Goal: Task Accomplishment & Management: Complete application form

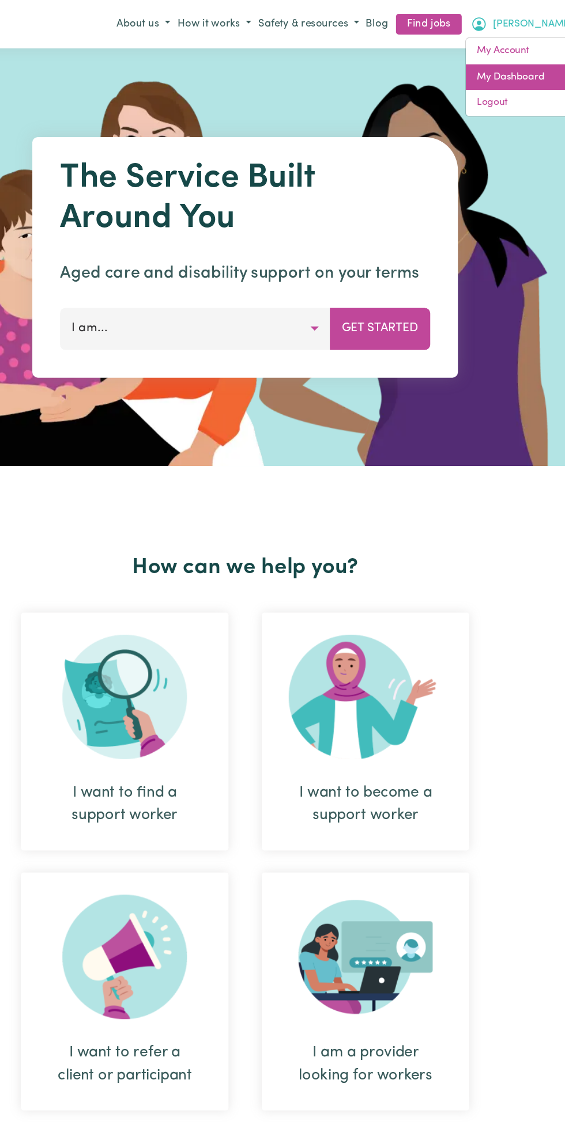
click at [513, 59] on link "My Dashboard" at bounding box center [511, 65] width 91 height 22
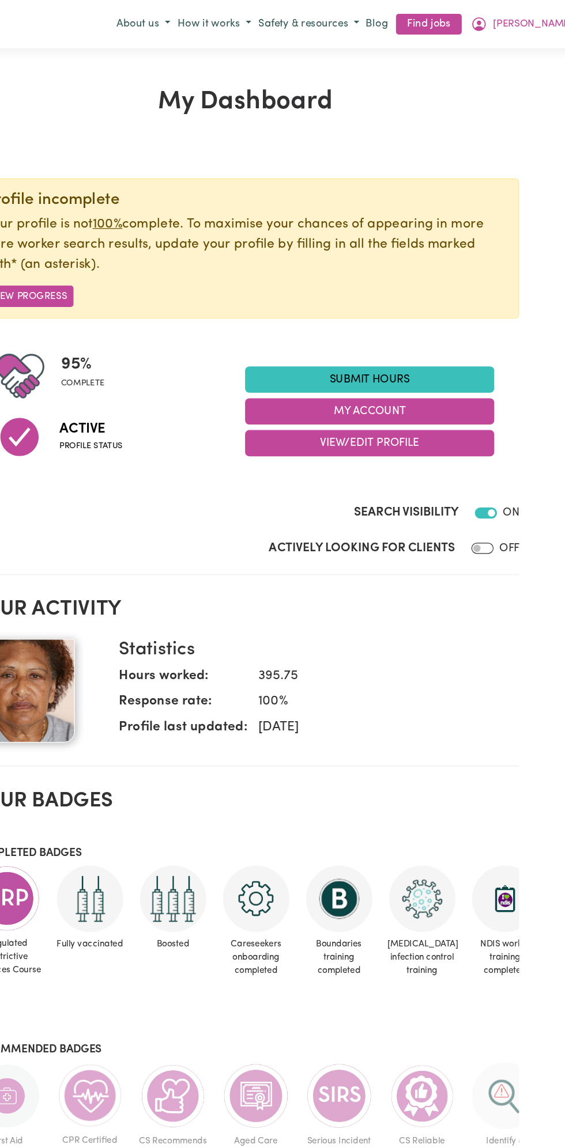
click at [387, 310] on link "Submit Hours" at bounding box center [385, 316] width 207 height 22
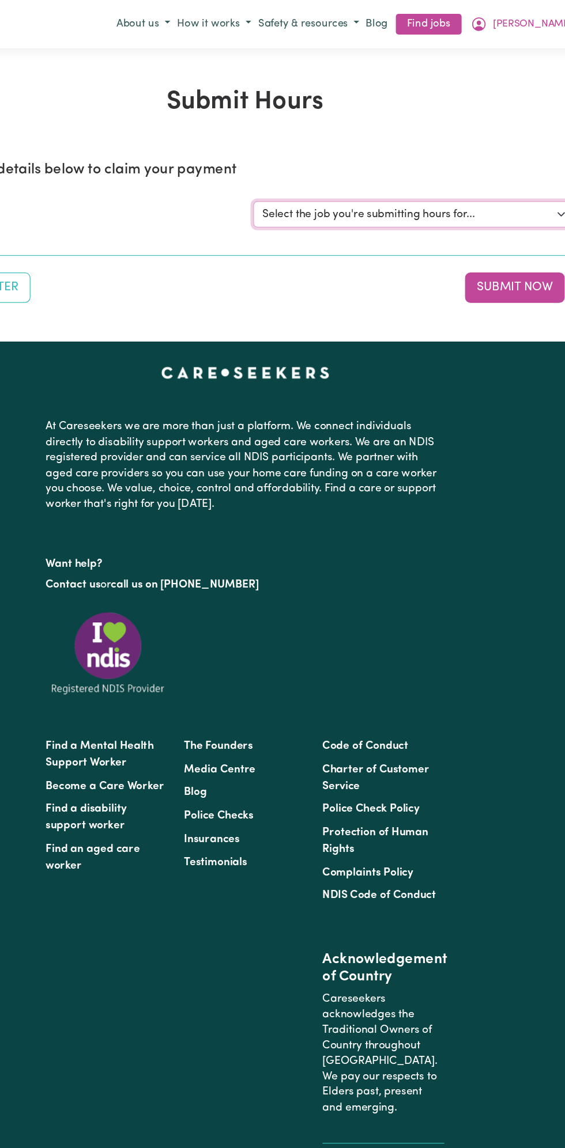
click at [410, 178] on select "Select the job you're submitting hours for... [Vartouhie ([PERSON_NAME]) [PERSO…" at bounding box center [423, 179] width 268 height 22
select select "13810"
click at [289, 168] on select "Select the job you're submitting hours for... [Vartouhie ([PERSON_NAME]) [PERSO…" at bounding box center [423, 179] width 268 height 22
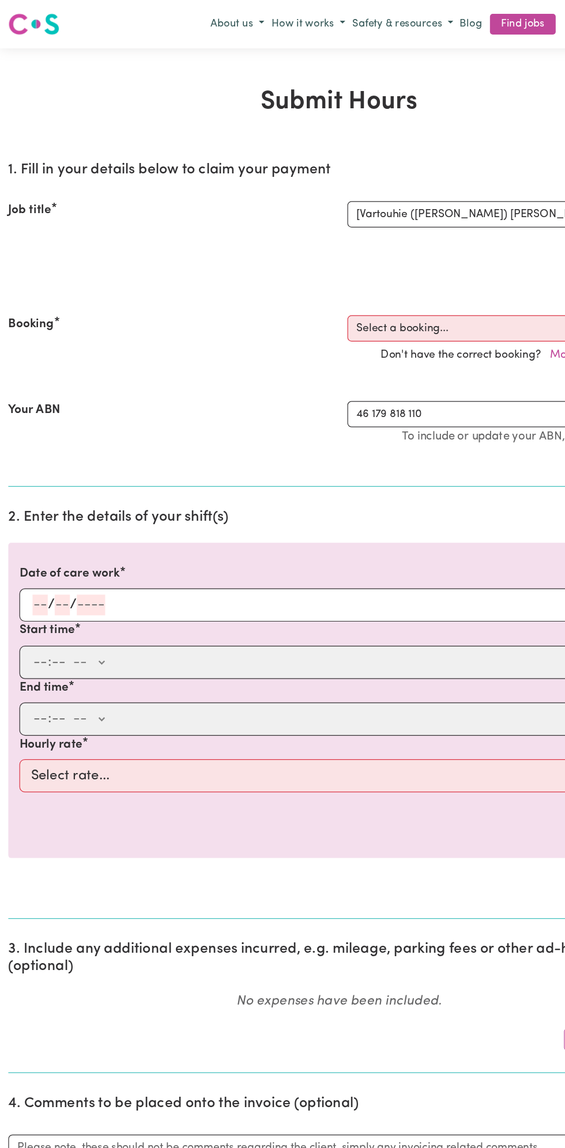
click at [48, 500] on input "number" at bounding box center [52, 503] width 13 height 17
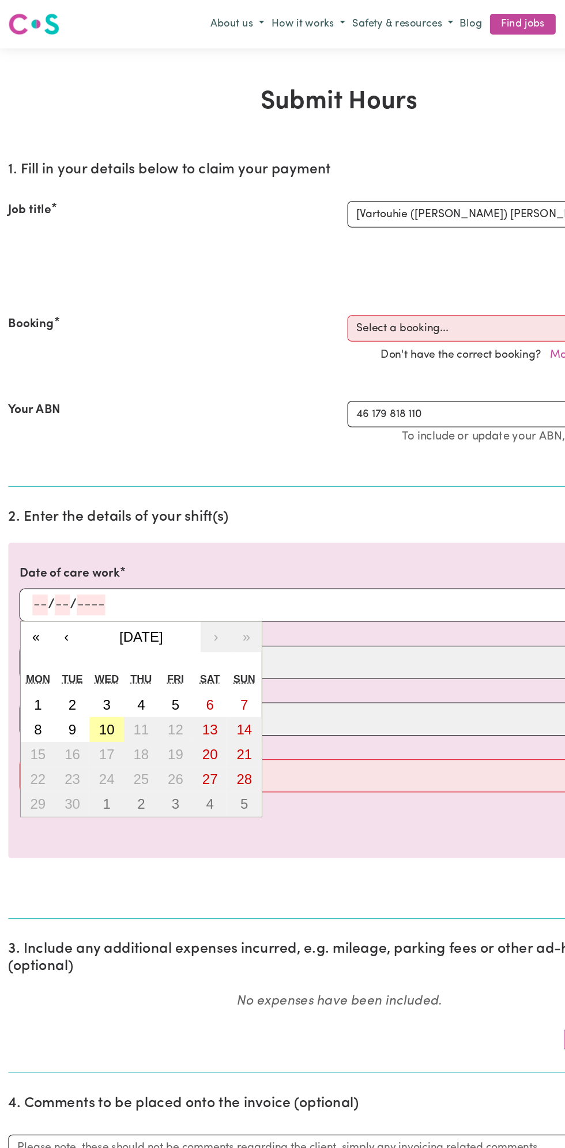
click at [89, 604] on abbr "10" at bounding box center [88, 607] width 13 height 13
type input "[DATE]"
type input "10"
type input "9"
type input "2025"
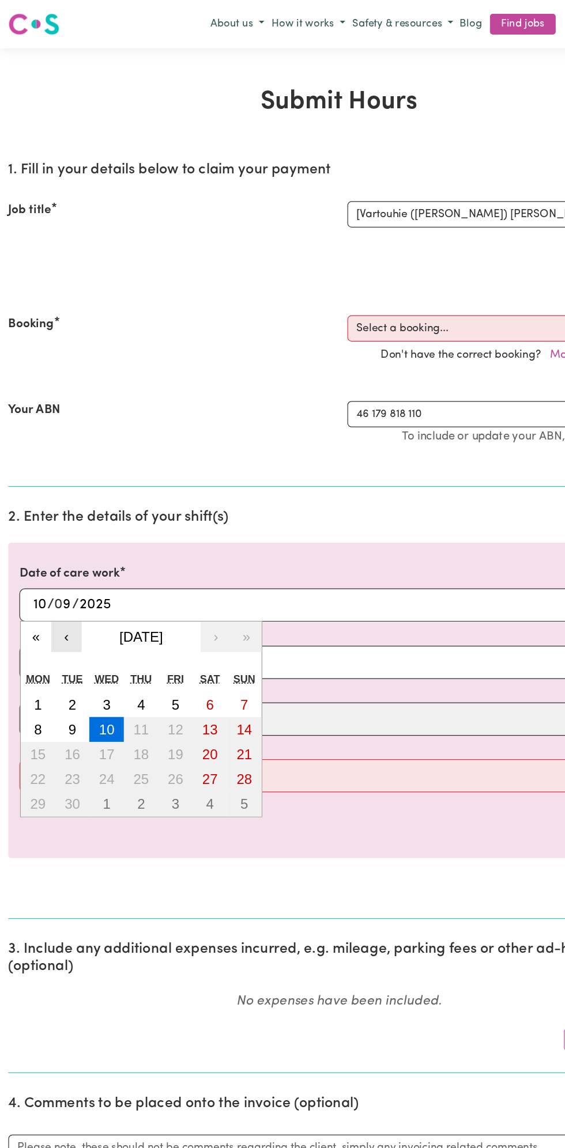
click at [58, 539] on button "‹" at bounding box center [55, 530] width 25 height 25
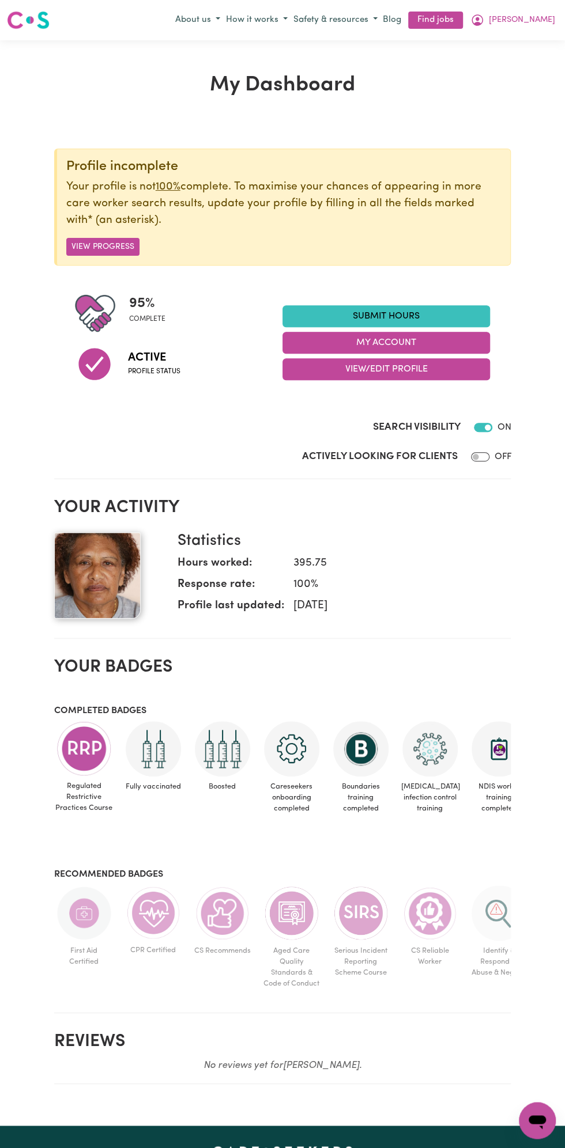
click at [399, 316] on link "Submit Hours" at bounding box center [385, 316] width 207 height 22
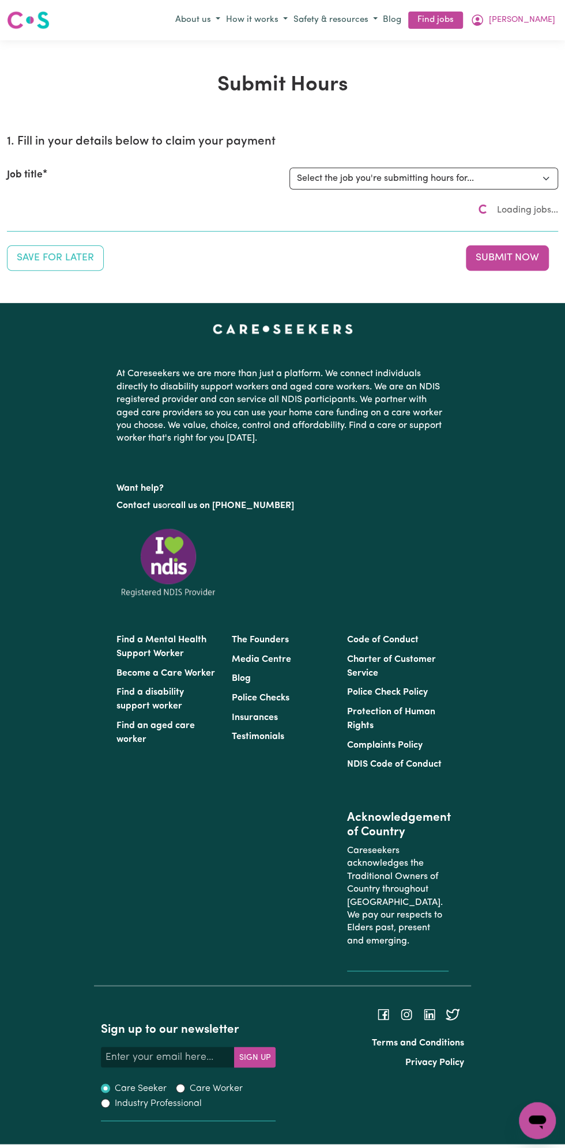
click at [507, 257] on div "Submit Hours 1. Fill in your details below to claim your payment Job title Sele…" at bounding box center [282, 171] width 565 height 263
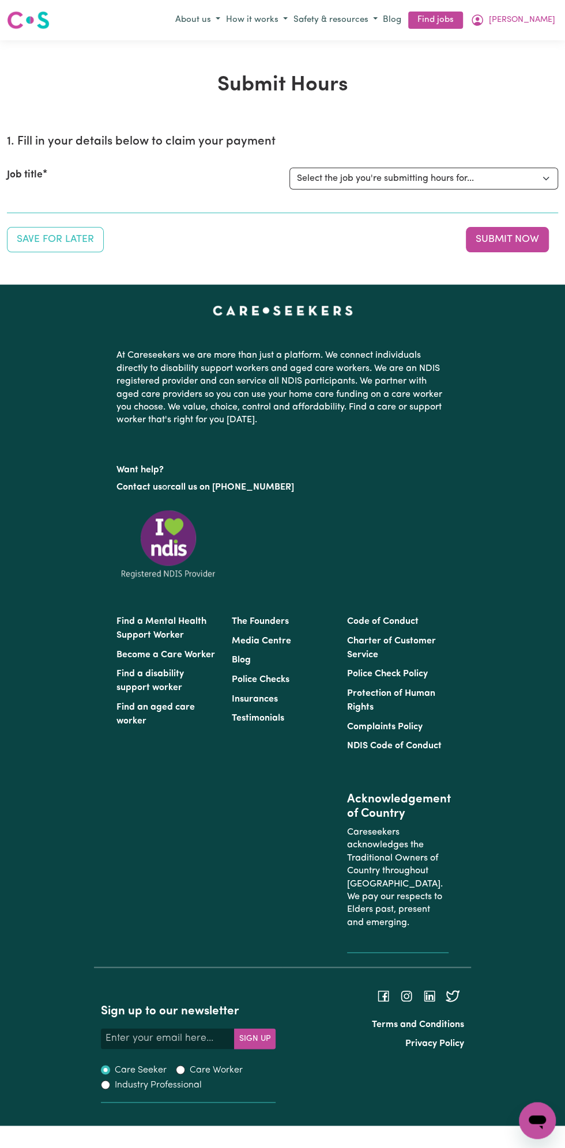
click at [509, 240] on button "Submit Now" at bounding box center [507, 239] width 83 height 25
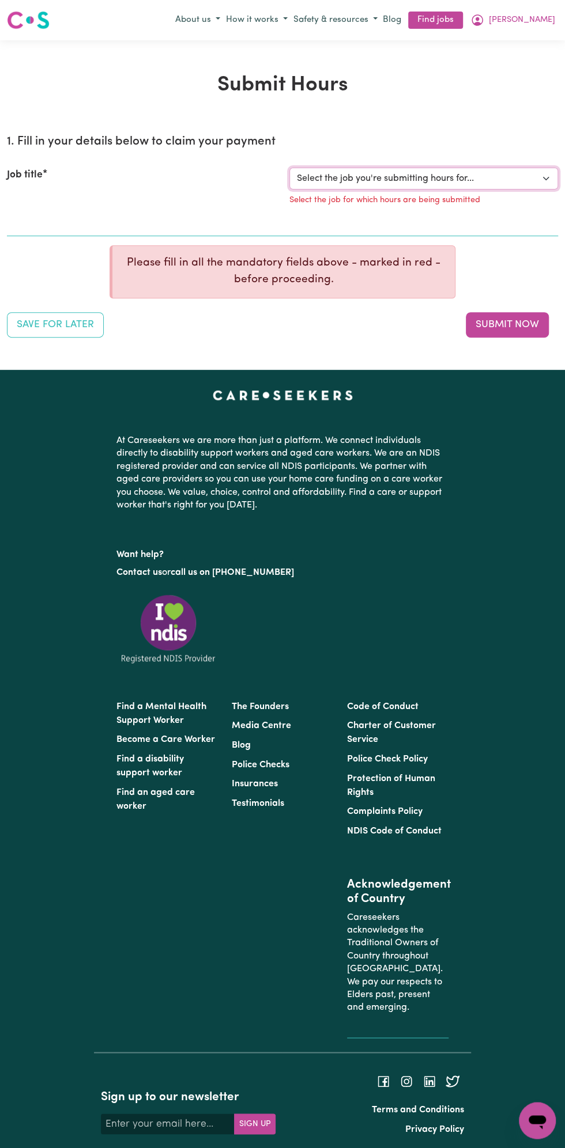
click at [444, 169] on select "Select the job you're submitting hours for... [Vartouhie ([PERSON_NAME]) [PERSO…" at bounding box center [423, 179] width 268 height 22
select select "13810"
click at [289, 168] on select "Select the job you're submitting hours for... [Vartouhie ([PERSON_NAME]) [PERSO…" at bounding box center [423, 179] width 268 height 22
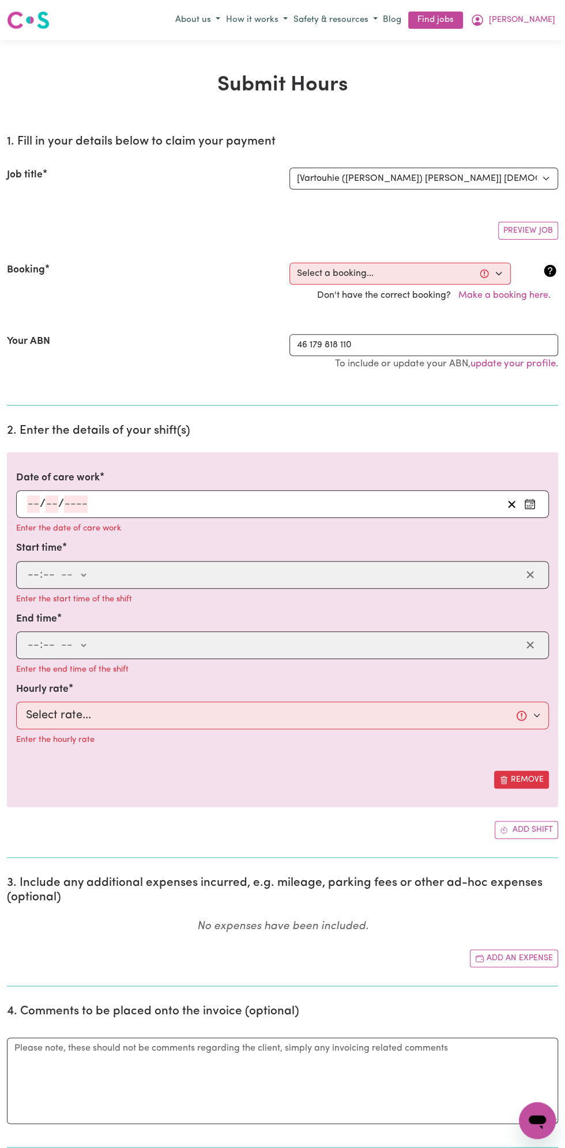
click at [33, 501] on input "number" at bounding box center [33, 503] width 13 height 17
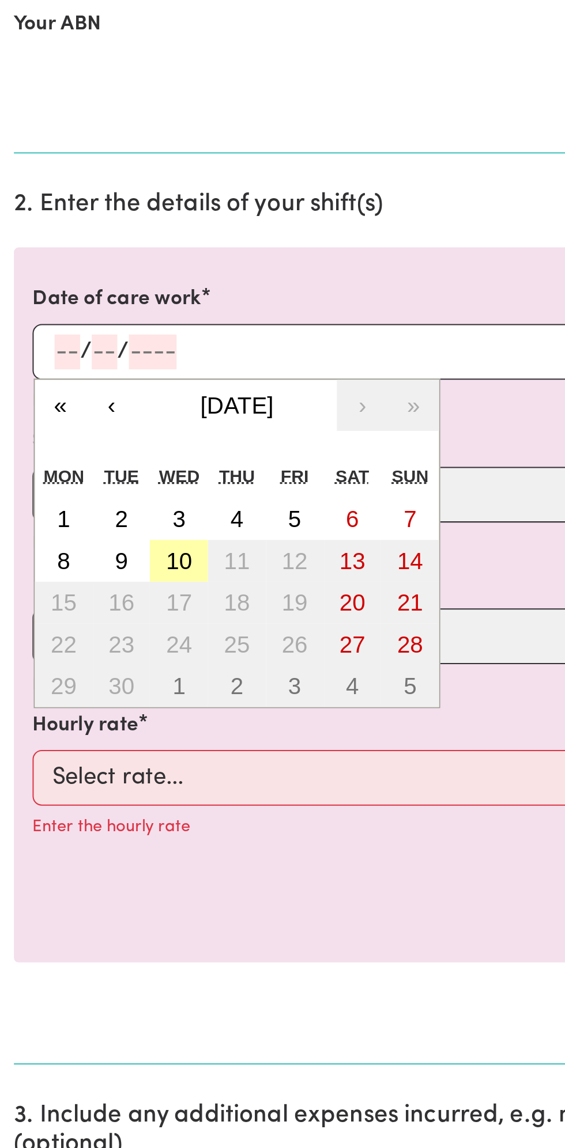
click at [93, 603] on abbr "10" at bounding box center [88, 607] width 13 height 13
type input "[DATE]"
type input "10"
type input "9"
type input "2025"
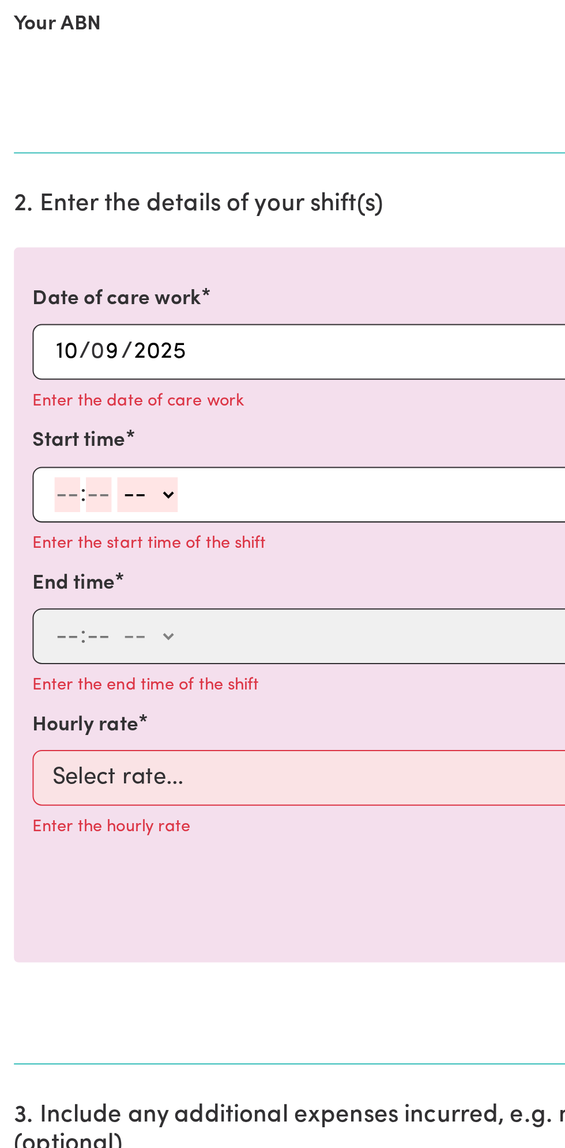
click at [30, 569] on input "number" at bounding box center [33, 574] width 13 height 17
type input "8"
type input "0"
click at [82, 567] on select "-- am pm" at bounding box center [71, 574] width 30 height 17
select select "am"
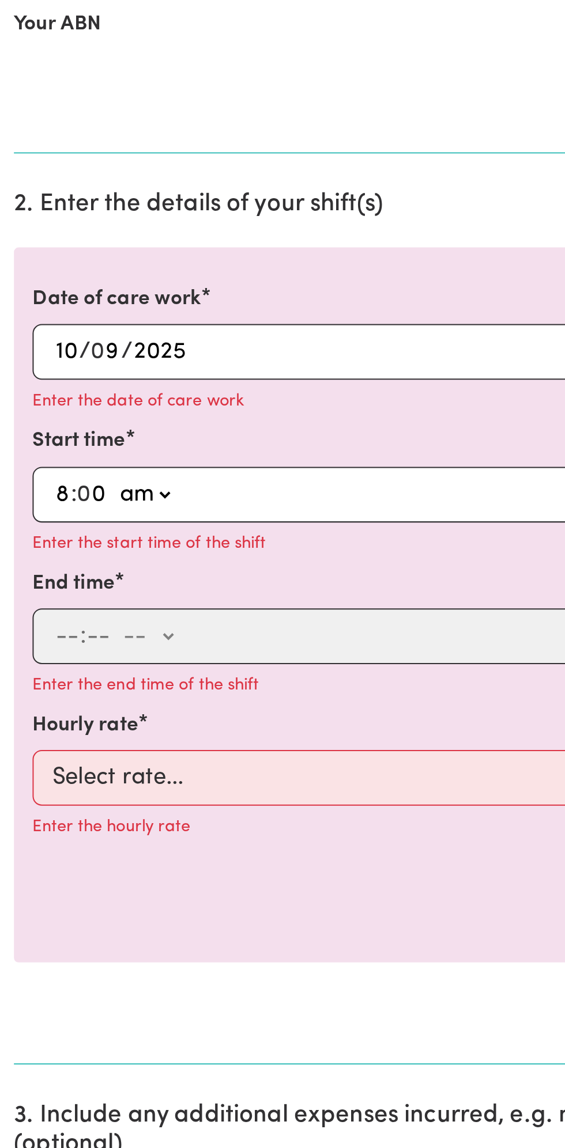
click at [56, 566] on select "-- am pm" at bounding box center [71, 574] width 30 height 17
type input "08:00"
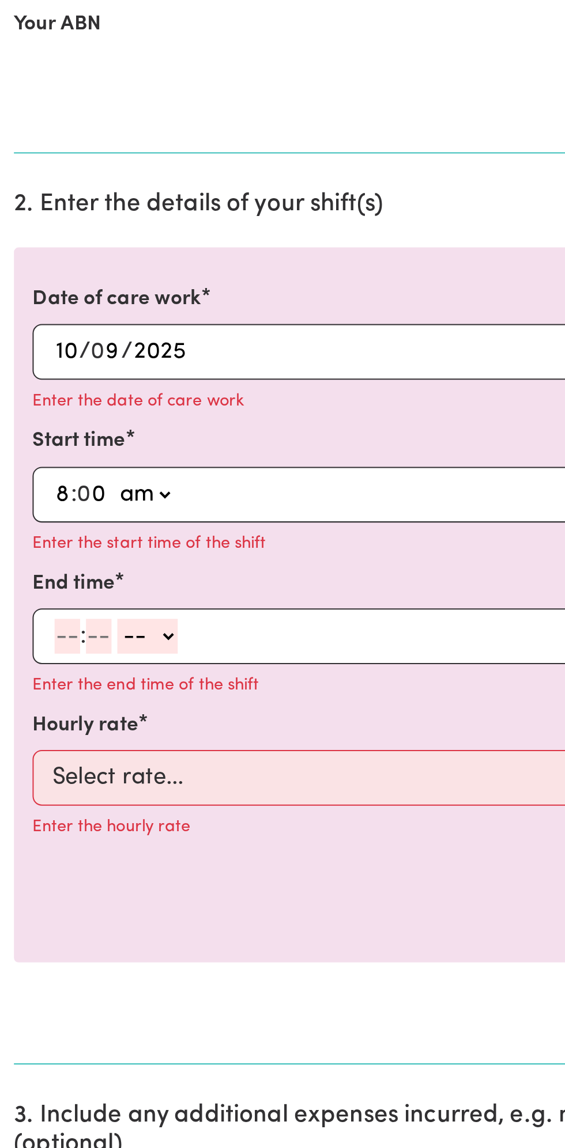
click at [28, 642] on input "number" at bounding box center [33, 645] width 13 height 17
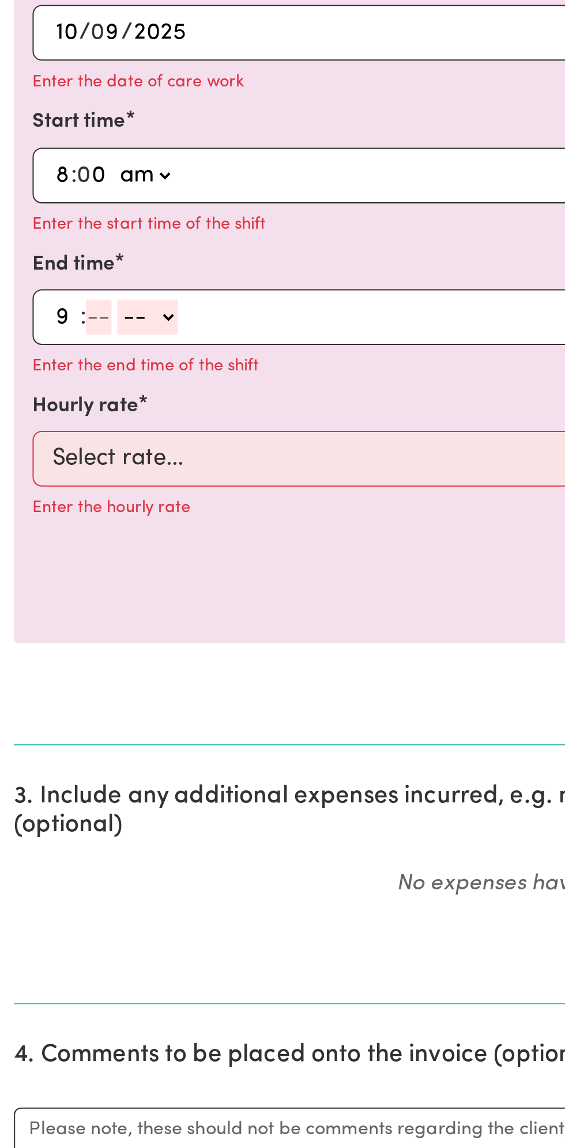
type input "9"
type input "0"
click at [83, 642] on select "-- am pm" at bounding box center [71, 645] width 30 height 17
select select "am"
click at [56, 637] on select "-- am pm" at bounding box center [71, 645] width 30 height 17
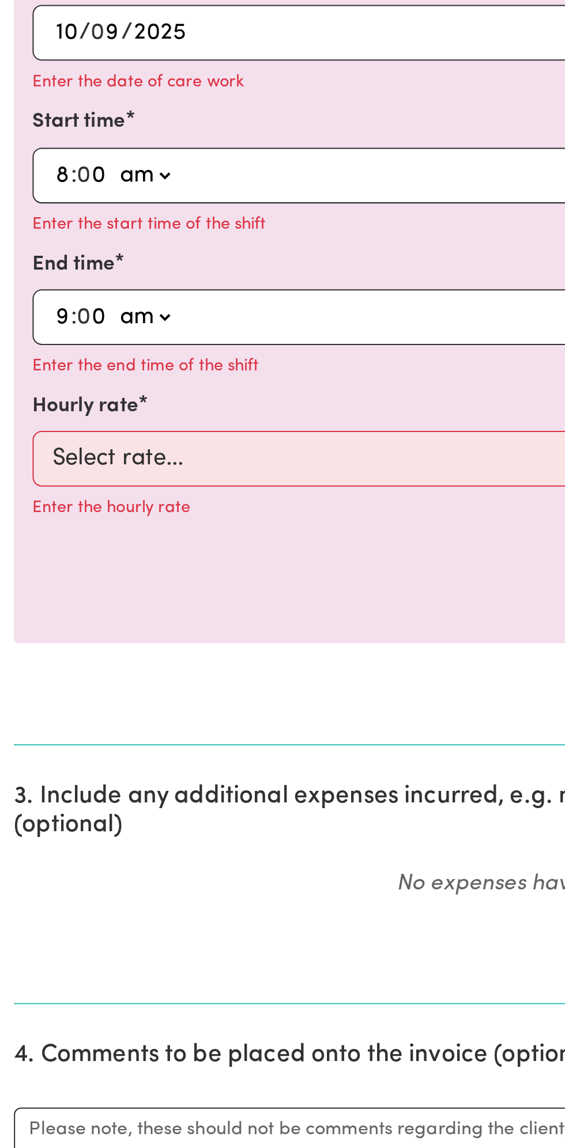
type input "09:00"
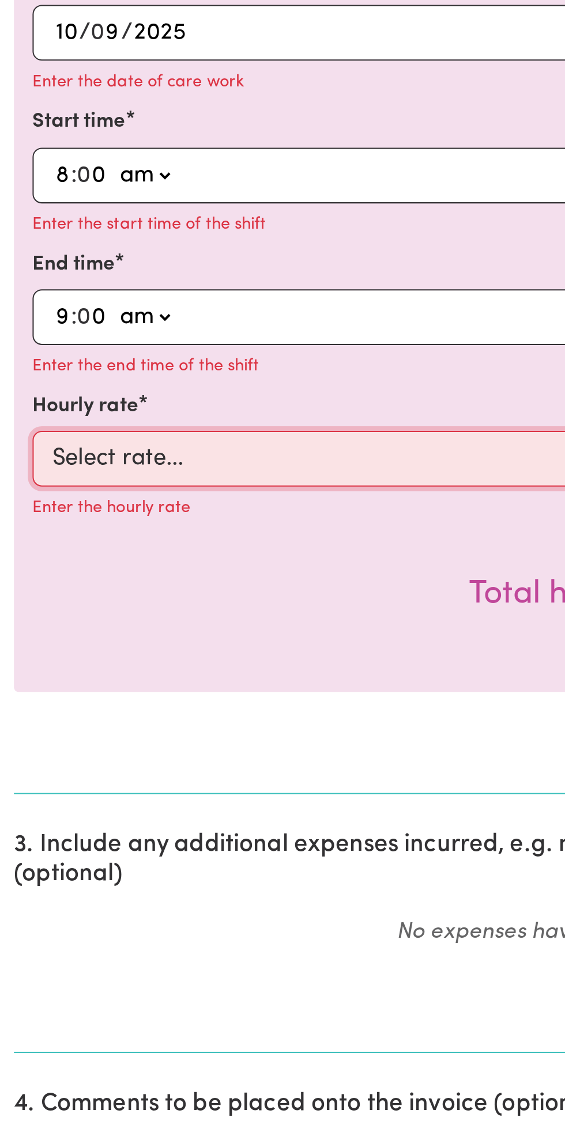
click at [109, 705] on select "Select rate... $49.00 (Weekday) $60.00 ([DATE])" at bounding box center [282, 716] width 532 height 28
select select "49-Weekday"
click at [16, 702] on select "Select rate... $49.00 (Weekday) $60.00 ([DATE])" at bounding box center [282, 716] width 532 height 28
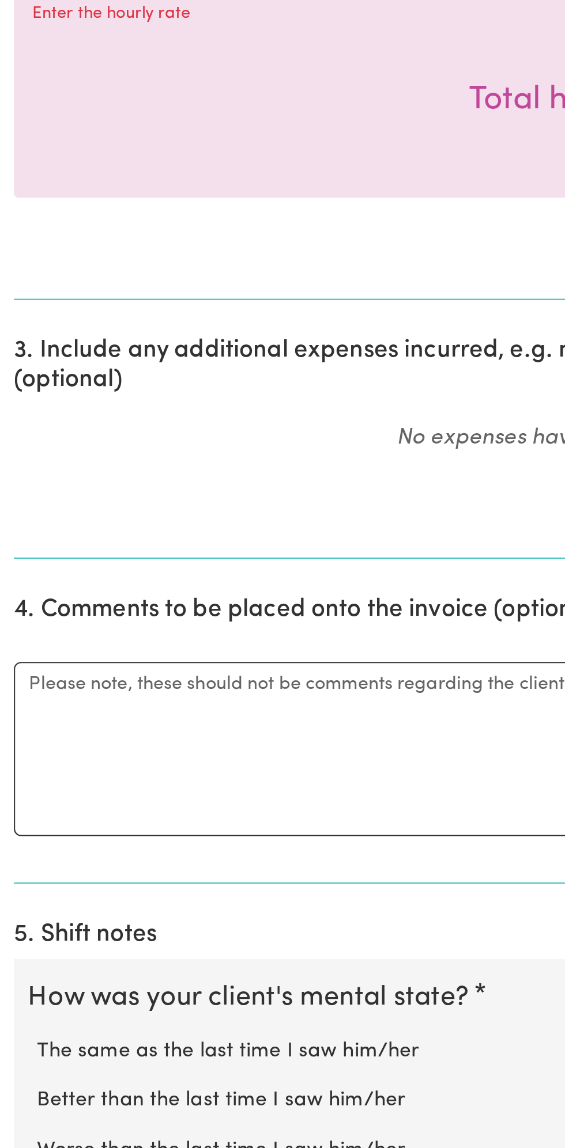
scroll to position [247, 0]
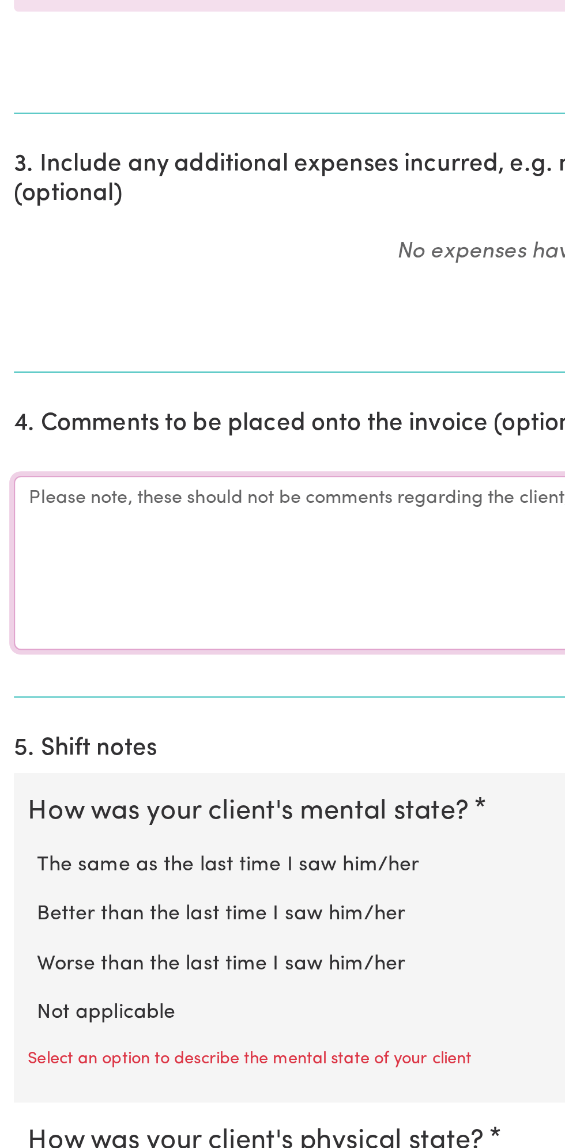
click at [74, 851] on textarea "Comments" at bounding box center [282, 858] width 551 height 86
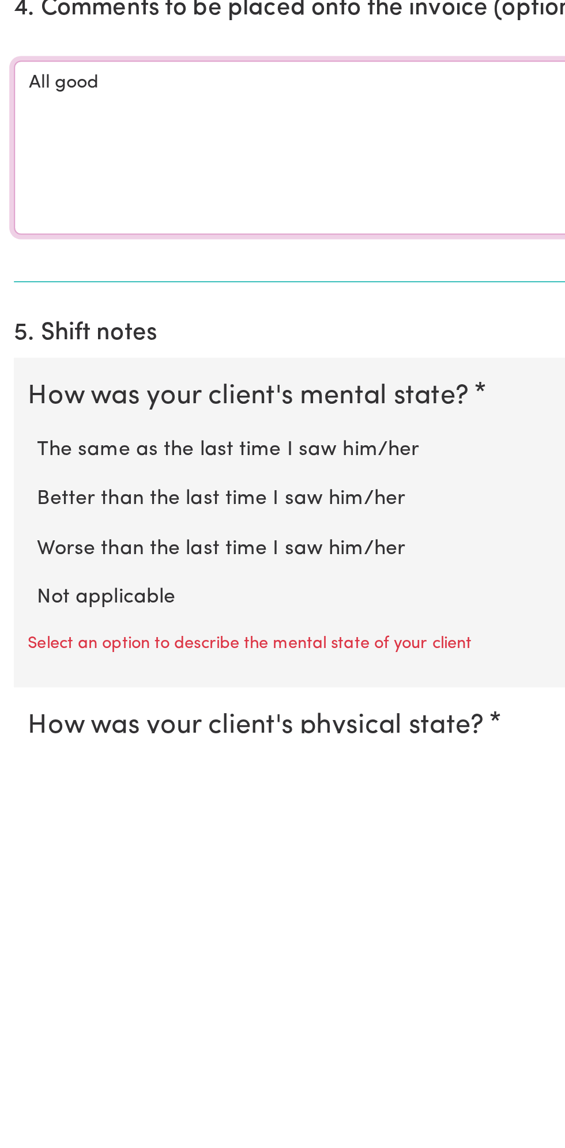
type textarea "All good"
click at [79, 1074] on label "Not applicable" at bounding box center [282, 1081] width 528 height 15
click at [18, 1073] on input "Not applicable" at bounding box center [18, 1073] width 1 height 1
radio input "true"
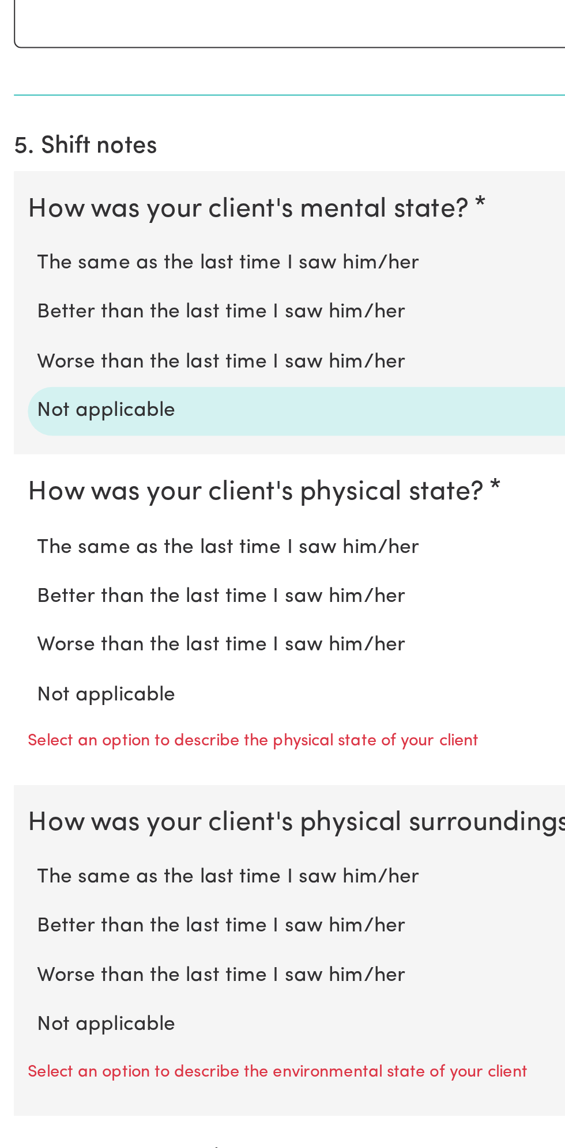
scroll to position [548, 0]
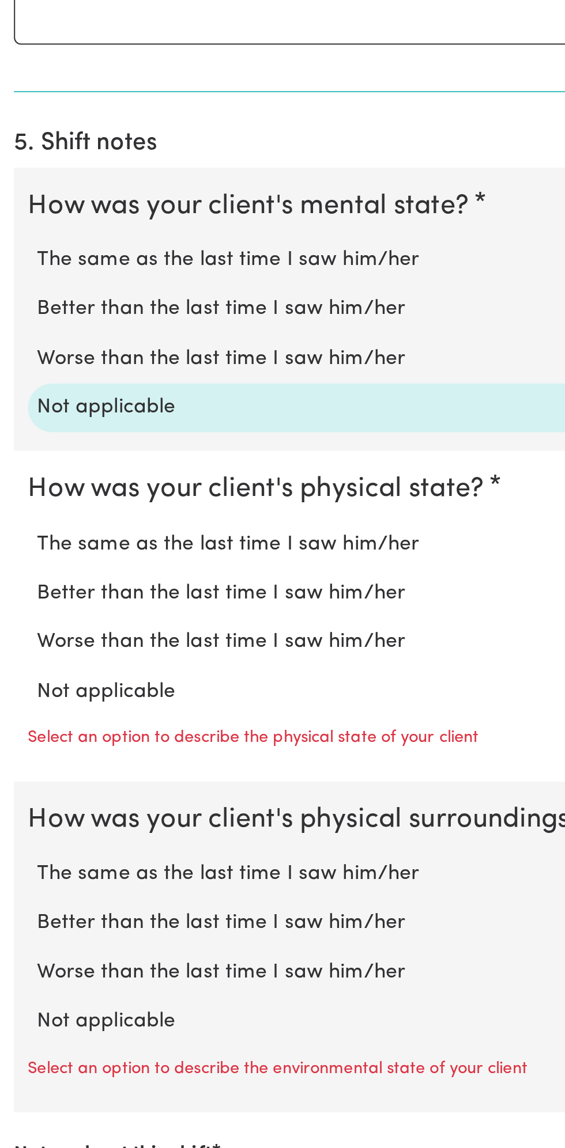
click at [73, 914] on label "Not applicable" at bounding box center [282, 921] width 528 height 15
click at [18, 914] on input "Not applicable" at bounding box center [18, 914] width 1 height 1
radio input "true"
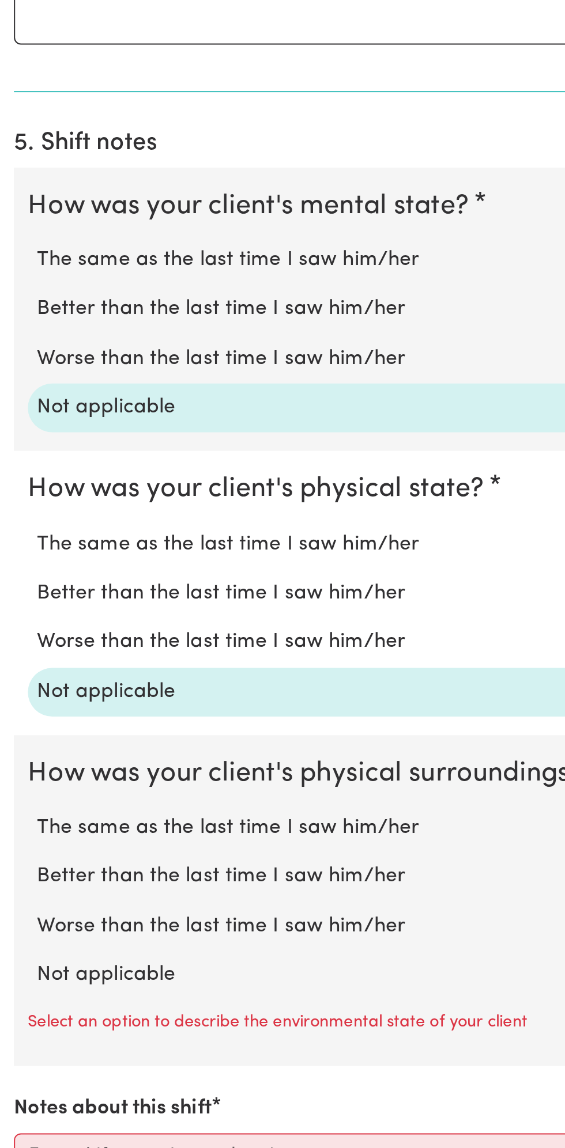
click at [80, 1055] on label "Not applicable" at bounding box center [282, 1062] width 528 height 15
click at [18, 1054] on input "Not applicable" at bounding box center [18, 1054] width 1 height 1
radio input "true"
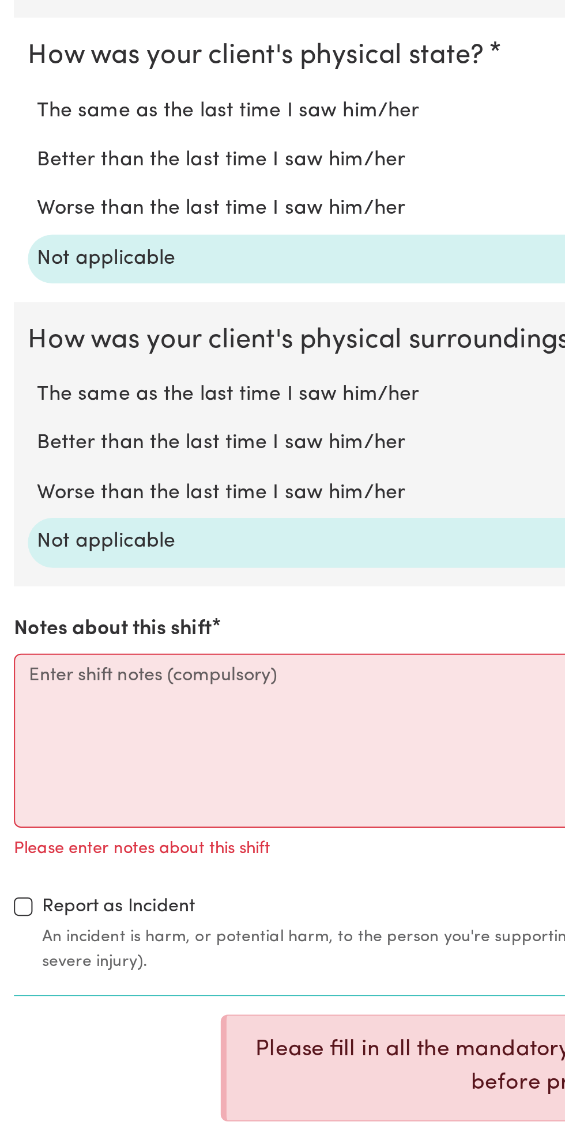
scroll to position [797, 0]
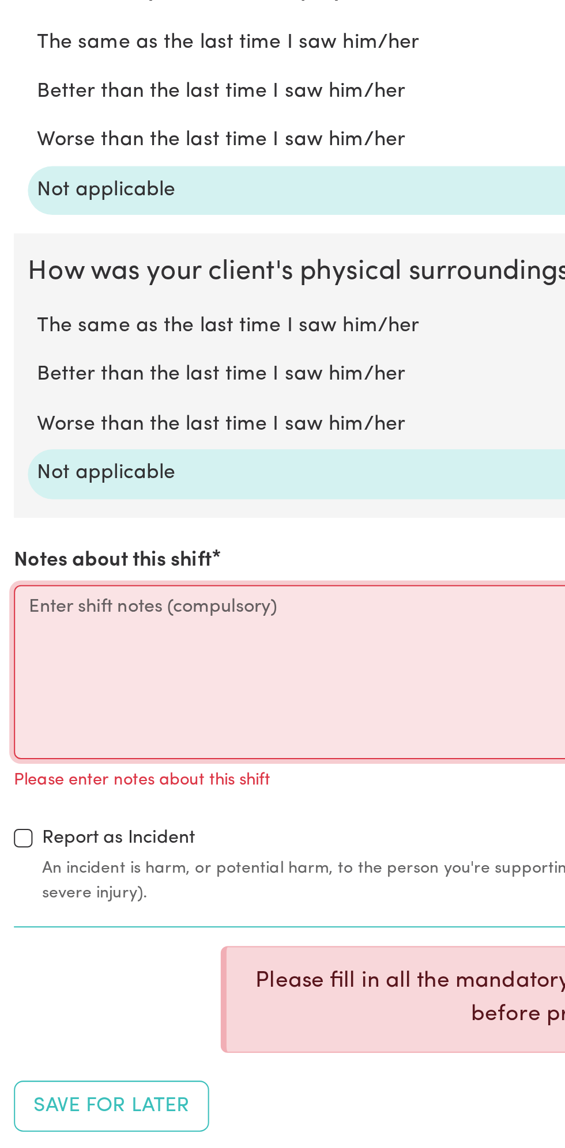
click at [164, 888] on textarea "Notes about this shift" at bounding box center [282, 912] width 551 height 86
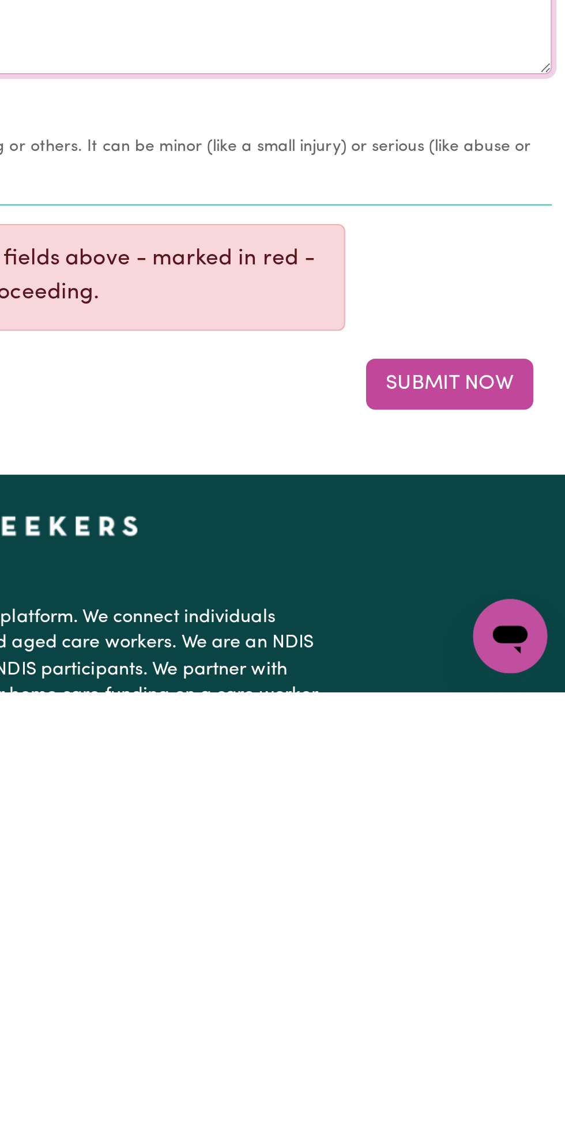
scroll to position [912, 0]
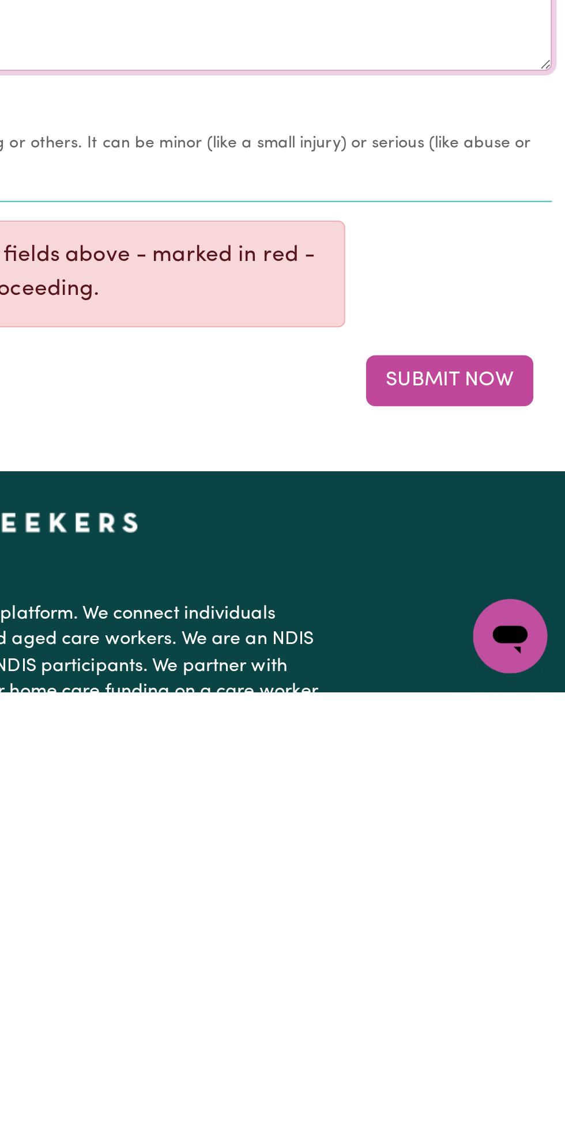
type textarea "Nothing changes all good"
click at [514, 984] on button "Submit Now" at bounding box center [507, 993] width 83 height 25
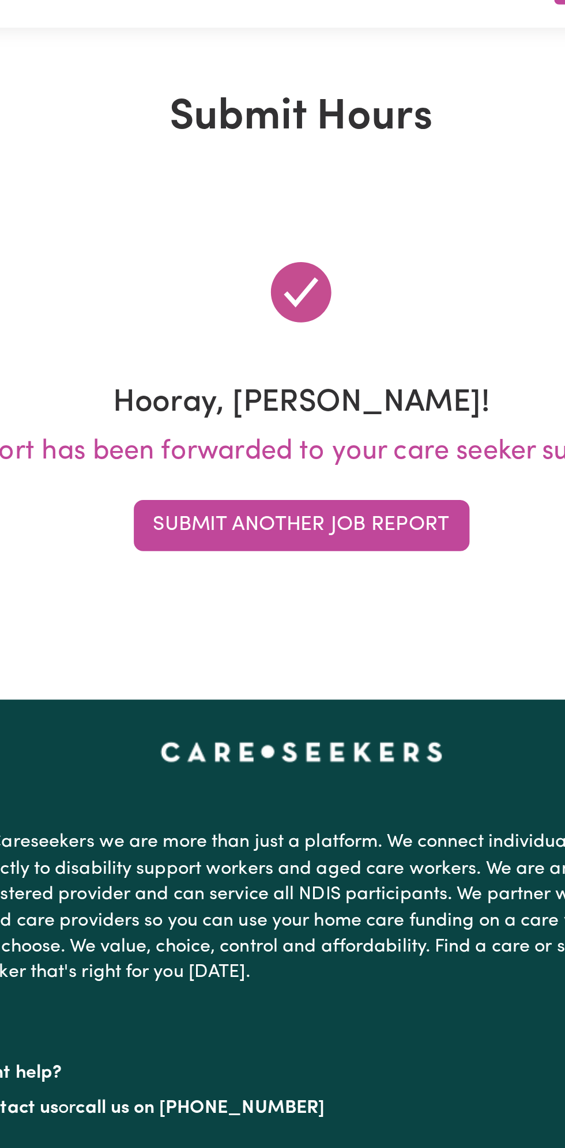
scroll to position [5, 0]
